Goal: Book appointment/travel/reservation

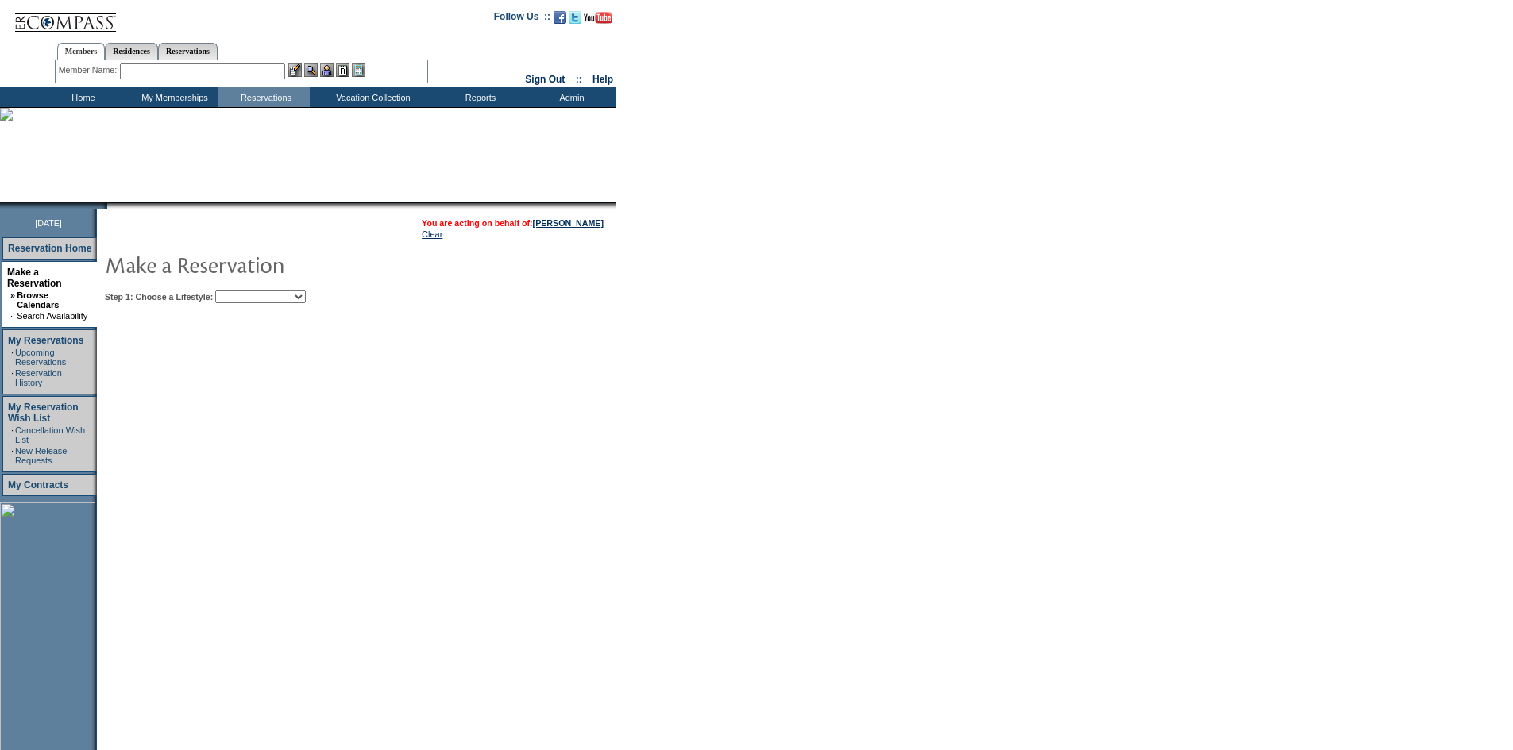
click at [292, 299] on select "Beach Leisure Metropolitan Mountain OIAL for Adventure OIAL for Couples OIAL fo…" at bounding box center [260, 297] width 91 height 13
select select "Beach"
click at [242, 292] on select "Beach Leisure Metropolitan Mountain OIAL for Adventure OIAL for Couples OIAL fo…" at bounding box center [260, 297] width 91 height 13
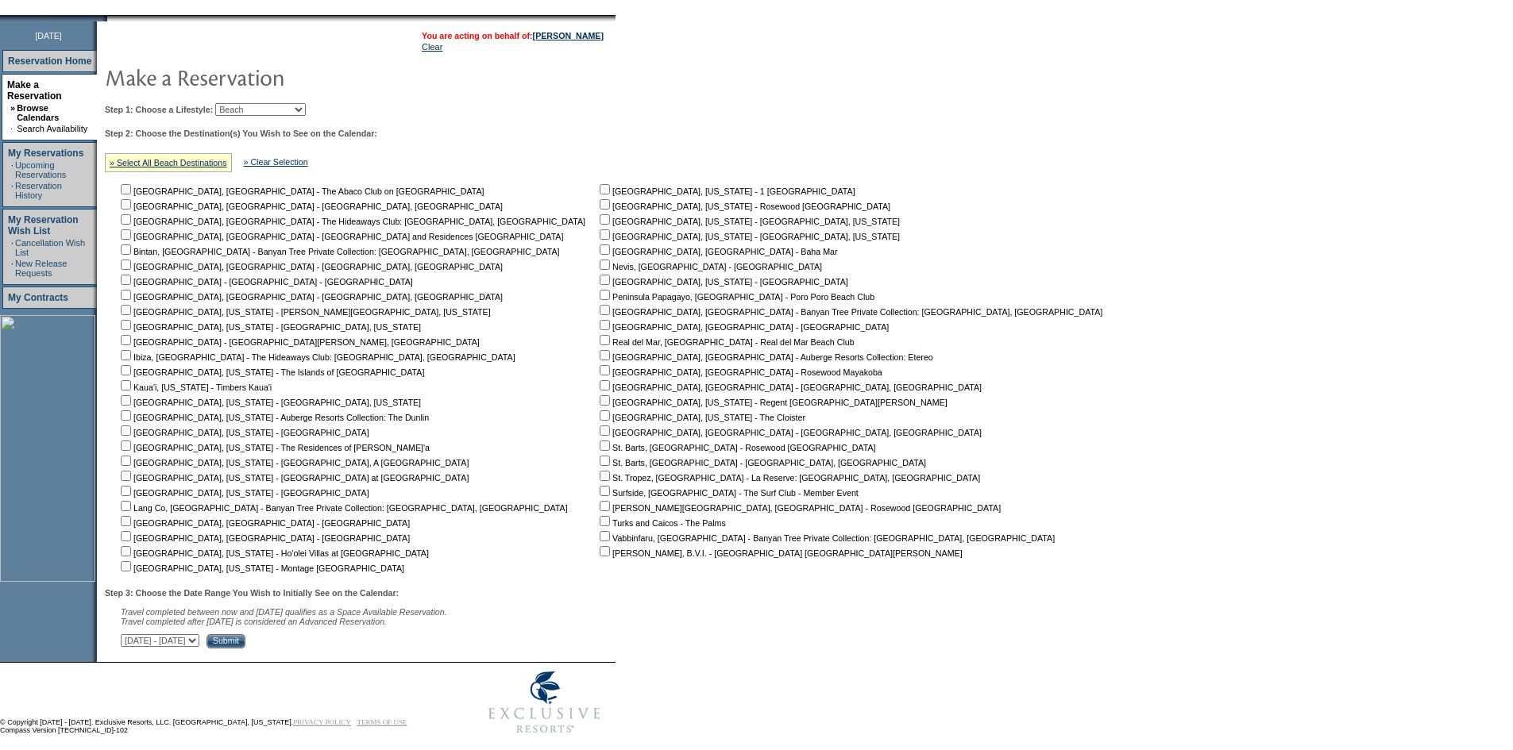
scroll to position [213, 0]
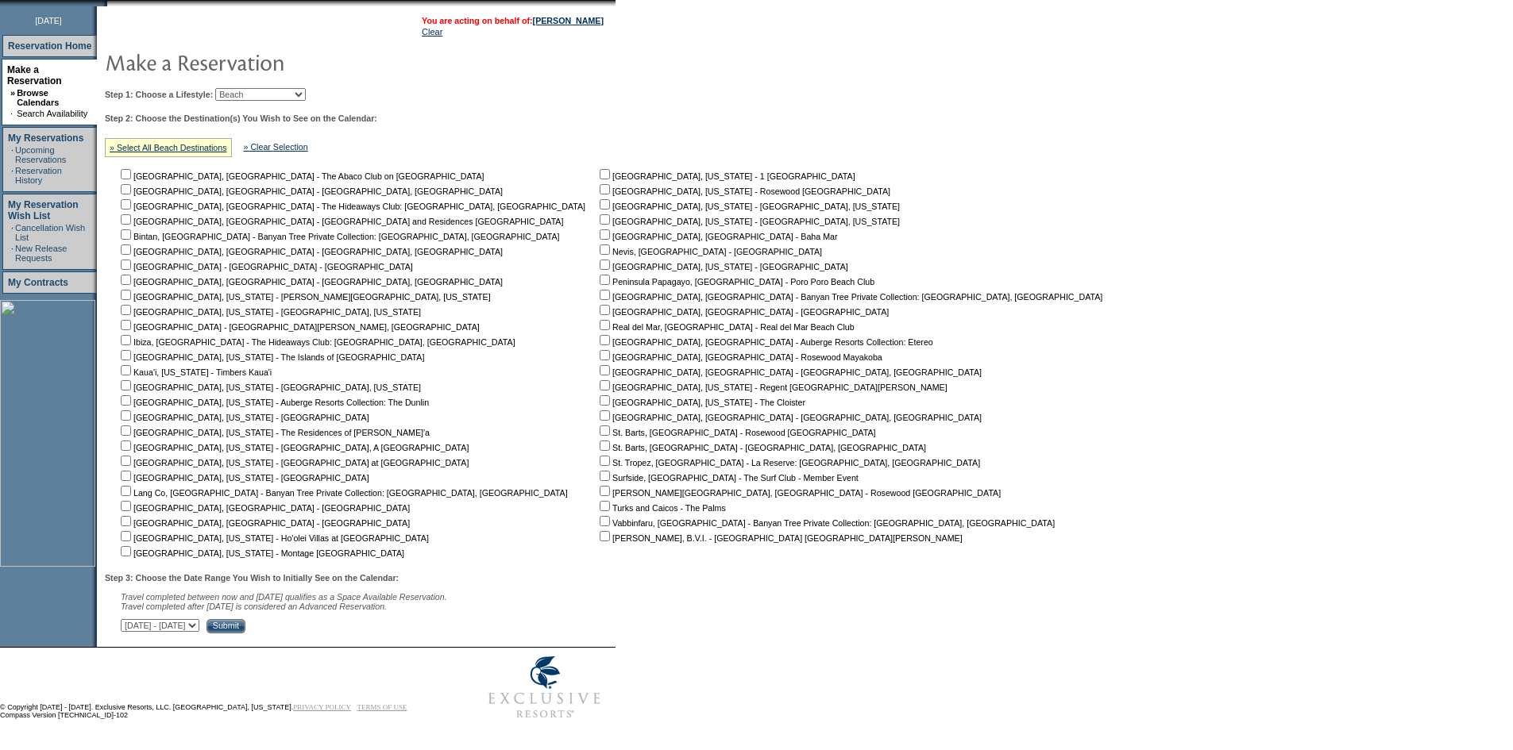
click at [140, 171] on nobr "[GEOGRAPHIC_DATA], [GEOGRAPHIC_DATA] - The Abaco Club on [GEOGRAPHIC_DATA]" at bounding box center [301, 176] width 367 height 10
click at [132, 222] on td "[GEOGRAPHIC_DATA], [GEOGRAPHIC_DATA] - The Abaco Club on [GEOGRAPHIC_DATA] [GEO…" at bounding box center [356, 363] width 477 height 392
click at [131, 215] on input "checkbox" at bounding box center [126, 219] width 10 height 10
checkbox input "true"
click at [599, 276] on input "checkbox" at bounding box center [604, 280] width 10 height 10
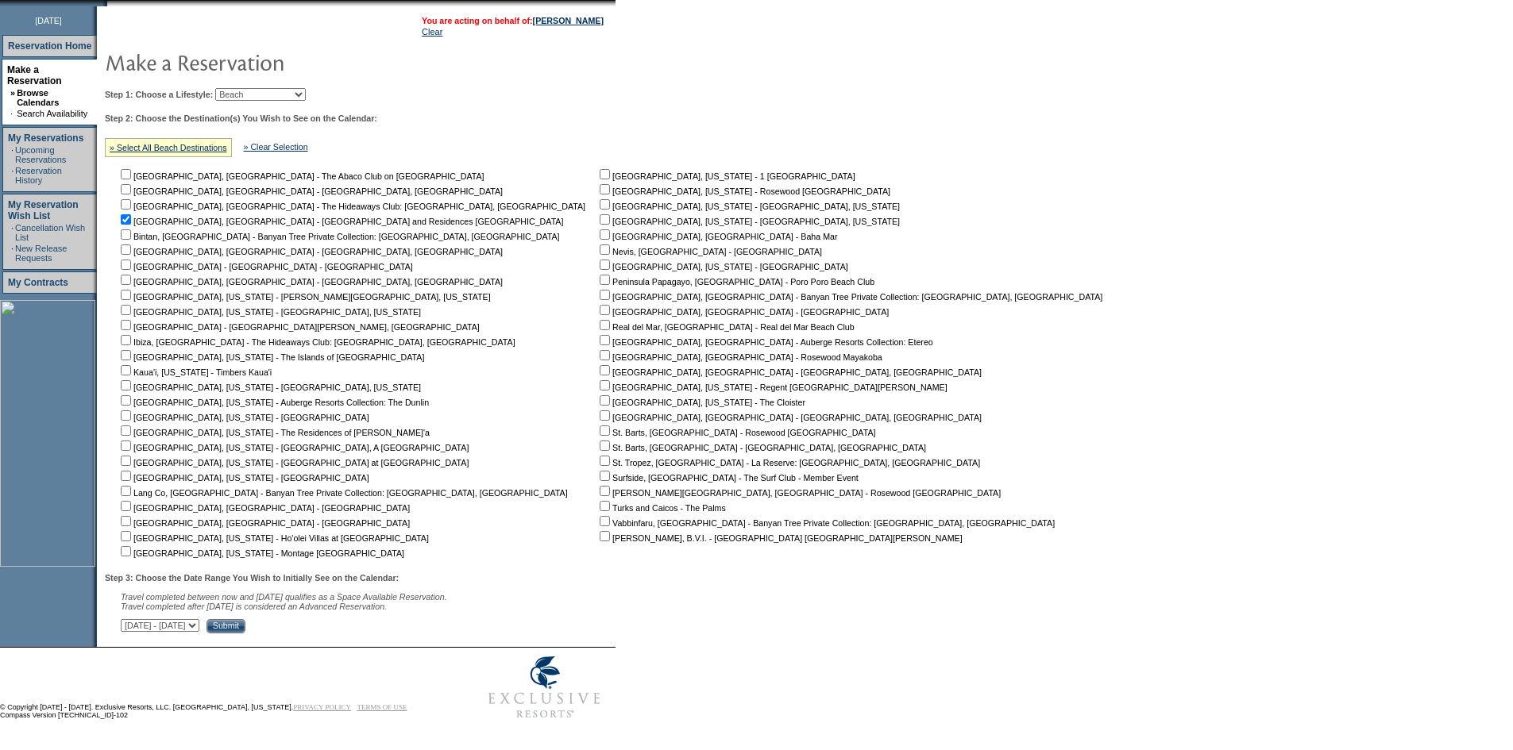
checkbox input "true"
click at [131, 532] on input "checkbox" at bounding box center [126, 536] width 10 height 10
checkbox input "true"
click at [199, 622] on select "[DATE] - [DATE] [DATE] - [DATE] [DATE] - [DATE] [DATE] - [DATE] [DATE] - [DATE]…" at bounding box center [160, 625] width 79 height 13
select select "[DATE]|[DATE]"
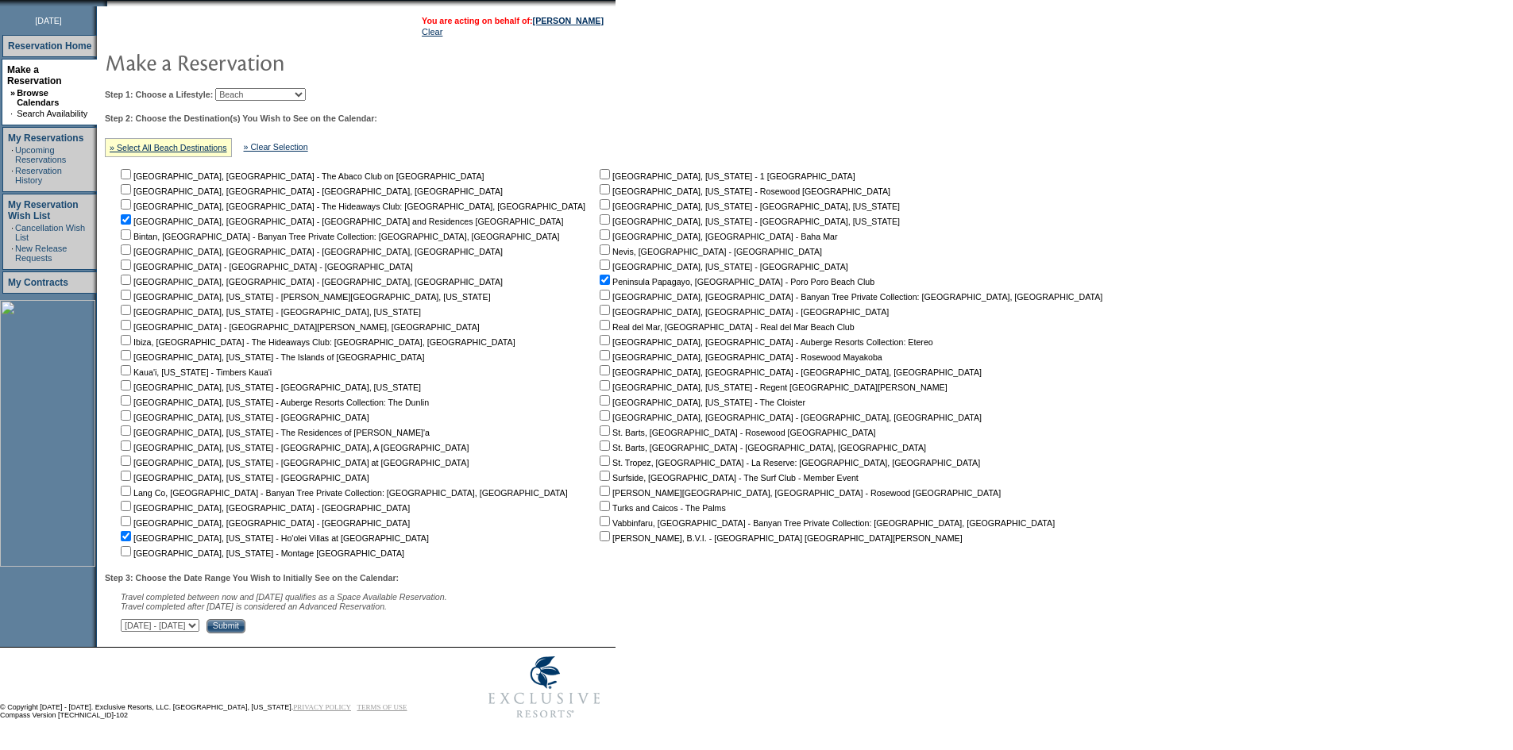
click at [129, 619] on select "[DATE] - [DATE] [DATE] - [DATE] [DATE] - [DATE] [DATE] - [DATE] [DATE] - [DATE]…" at bounding box center [160, 625] width 79 height 13
click at [245, 624] on input "Submit" at bounding box center [225, 626] width 39 height 14
